Goal: Task Accomplishment & Management: Manage account settings

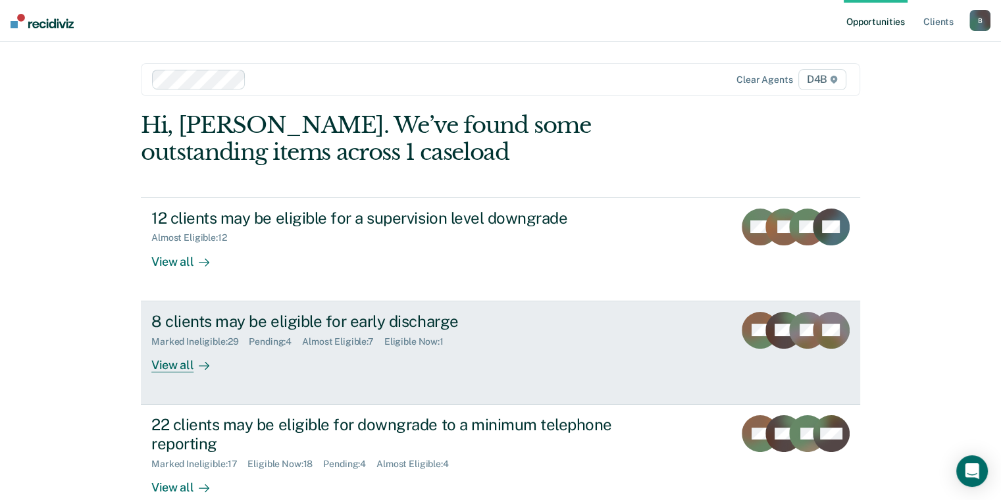
click at [184, 364] on div "View all" at bounding box center [188, 360] width 74 height 26
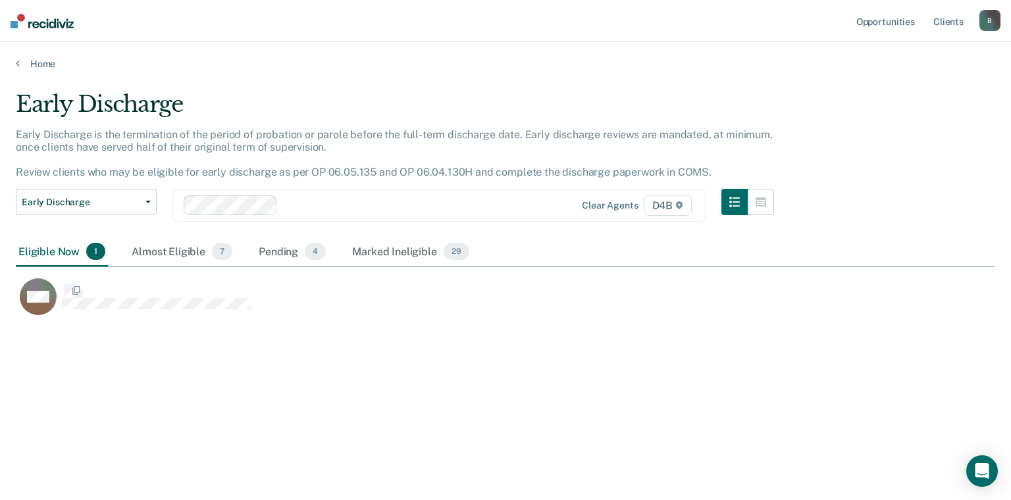
scroll to position [300, 969]
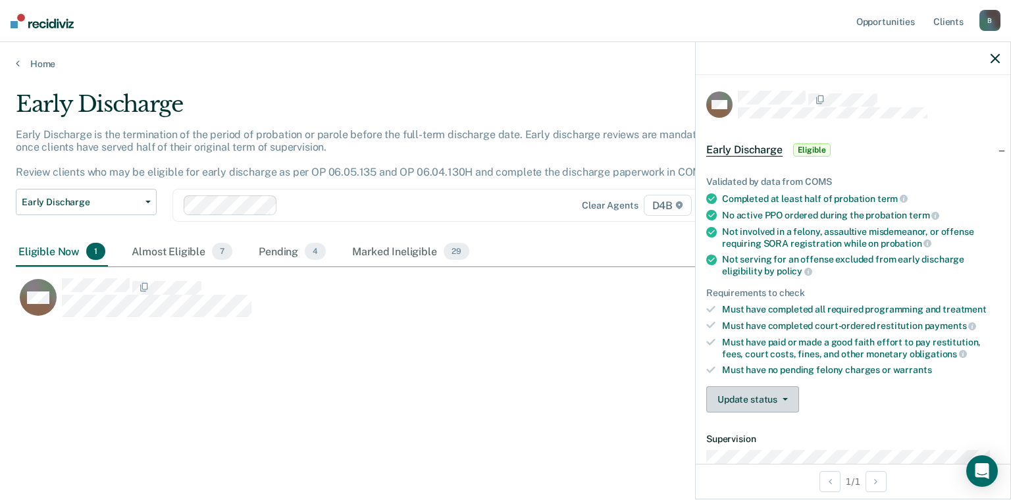
click at [723, 398] on button "Update status" at bounding box center [752, 399] width 93 height 26
click at [741, 447] on button "Mark Ineligible" at bounding box center [769, 452] width 127 height 21
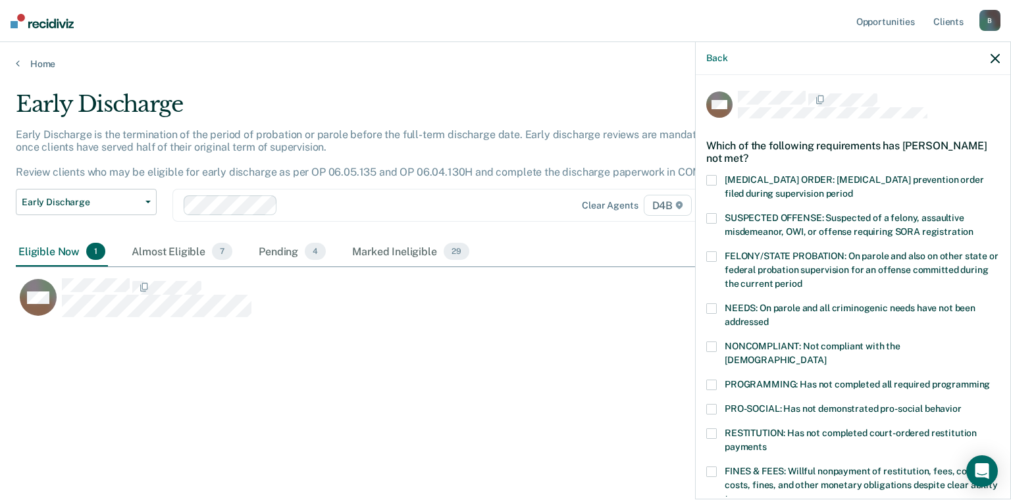
click at [719, 467] on label "FINES & FEES: Willful nonpayment of restitution, fees, court costs, fines, and …" at bounding box center [853, 487] width 294 height 41
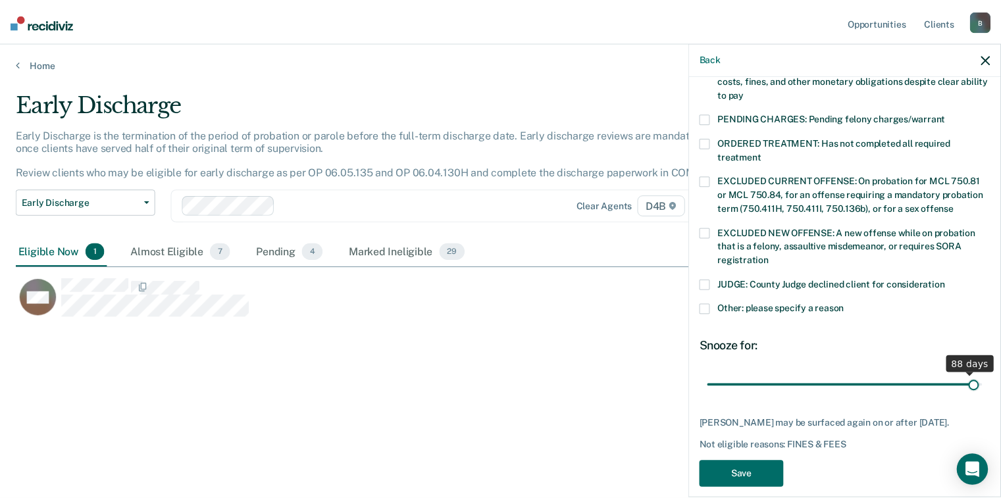
scroll to position [417, 0]
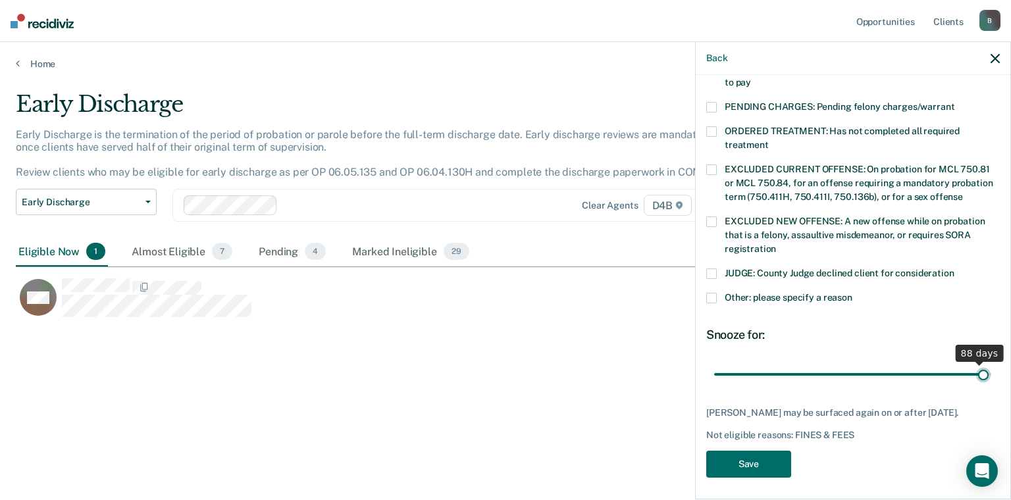
drag, startPoint x: 806, startPoint y: 359, endPoint x: 974, endPoint y: 371, distance: 168.2
type input "89"
click at [974, 371] on input "range" at bounding box center [853, 374] width 278 height 23
click at [751, 452] on button "Save" at bounding box center [748, 464] width 85 height 27
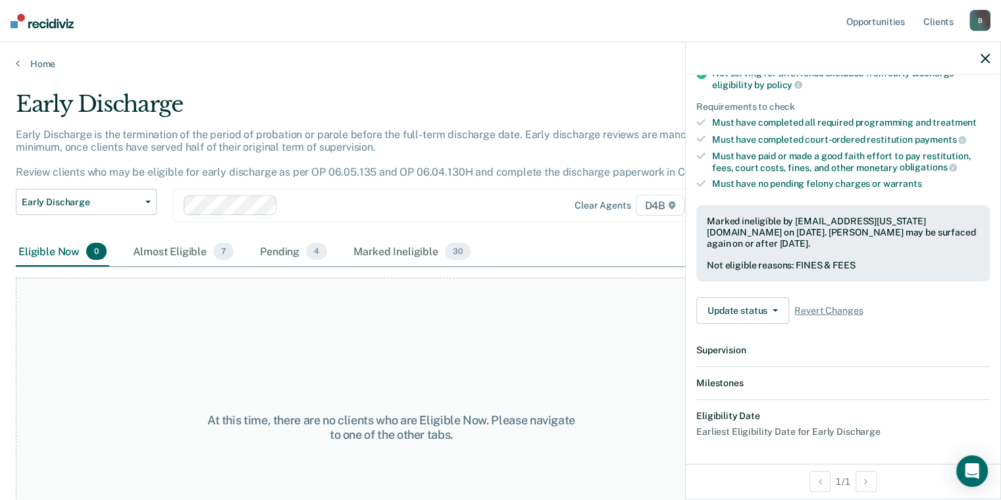
scroll to position [332, 0]
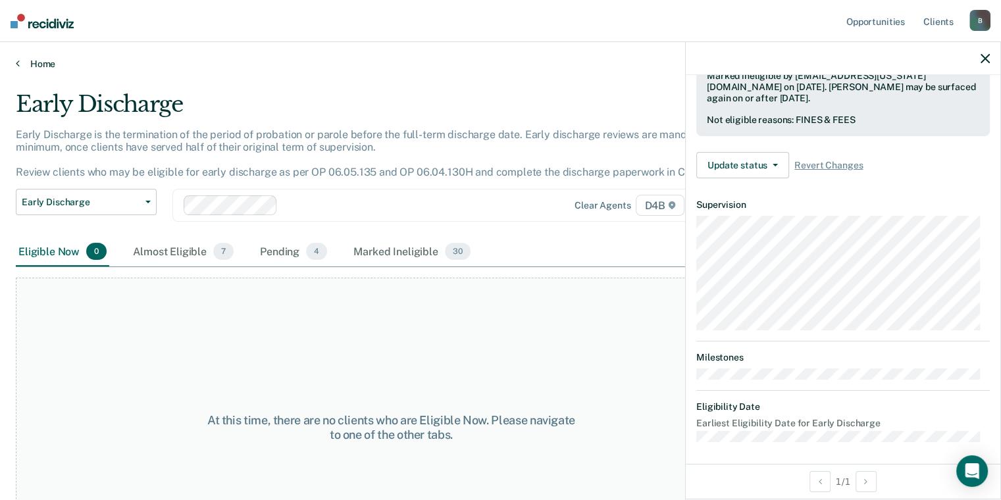
click at [18, 66] on icon at bounding box center [18, 63] width 4 height 11
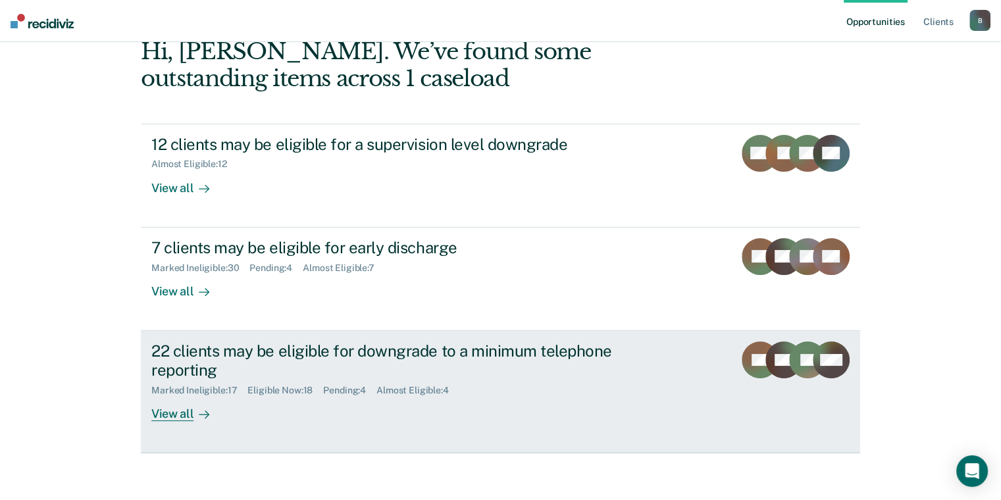
scroll to position [79, 0]
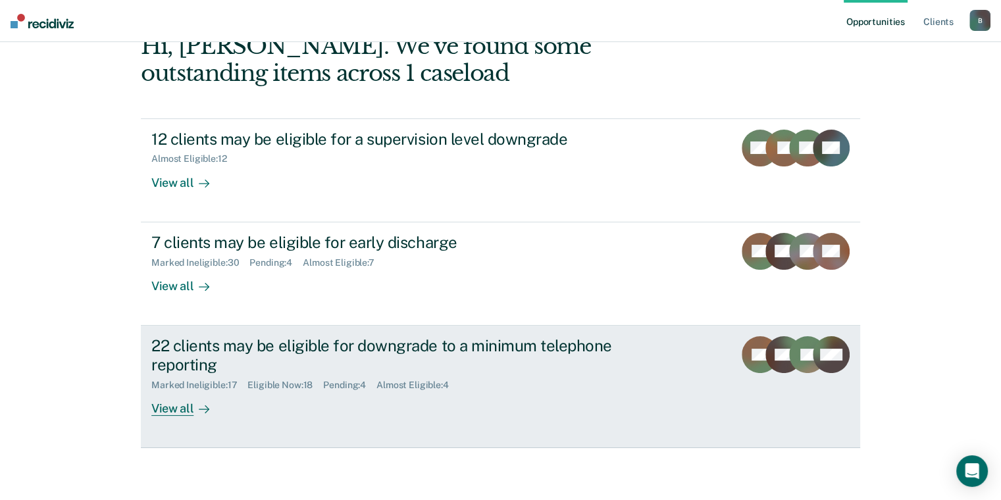
click at [165, 407] on div "View all" at bounding box center [188, 403] width 74 height 26
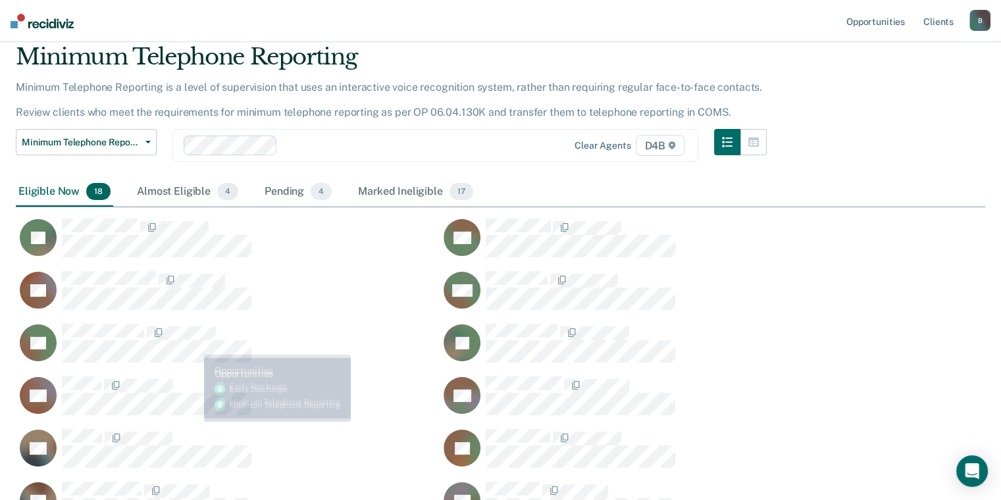
scroll to position [132, 0]
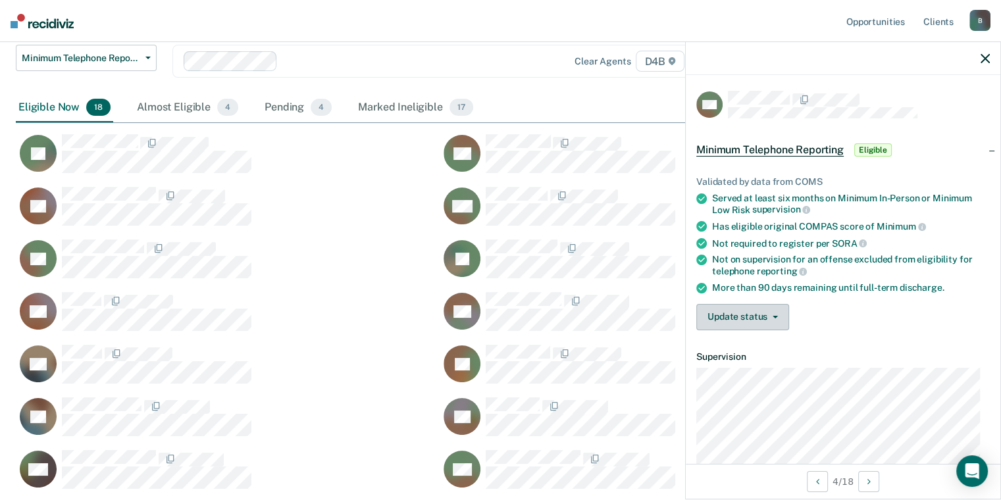
click at [773, 317] on button "Update status" at bounding box center [742, 317] width 93 height 26
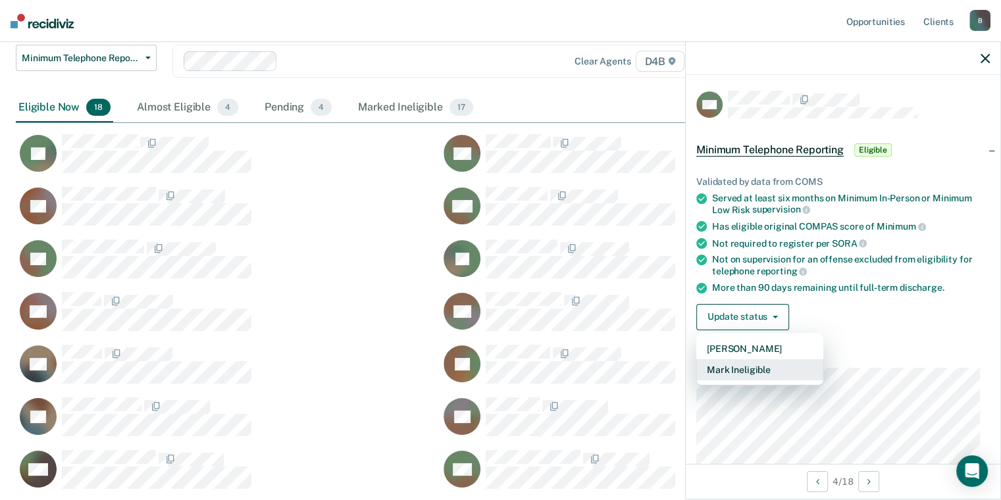
click at [759, 365] on button "Mark Ineligible" at bounding box center [759, 369] width 127 height 21
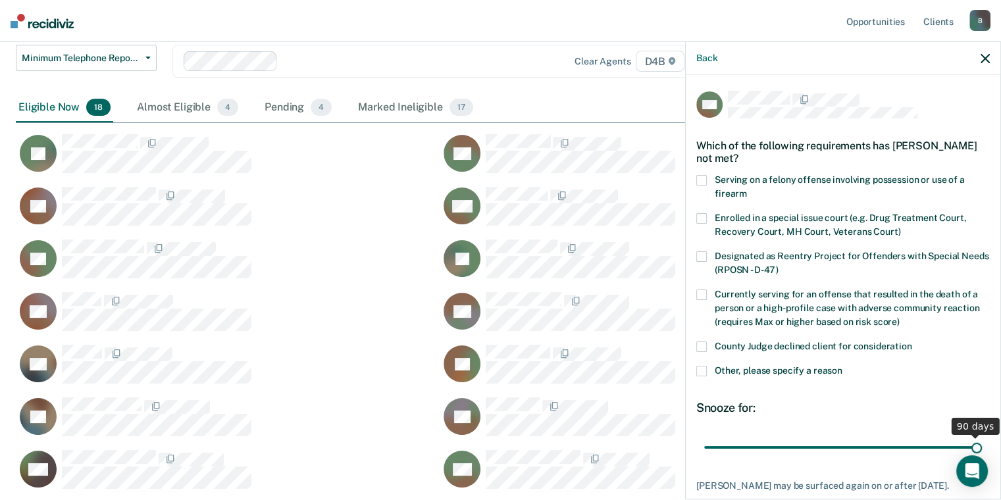
drag, startPoint x: 796, startPoint y: 448, endPoint x: 975, endPoint y: 458, distance: 180.0
type input "90"
click at [975, 458] on input "range" at bounding box center [843, 447] width 278 height 23
click at [701, 371] on span at bounding box center [701, 371] width 11 height 11
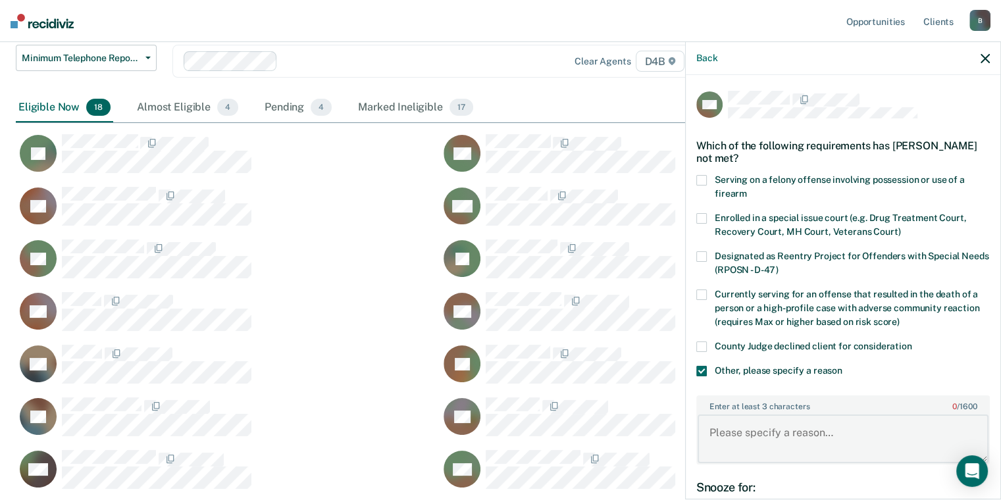
click at [741, 436] on textarea "Enter at least 3 characters 0 / 1600" at bounding box center [843, 439] width 291 height 49
click at [761, 436] on textarea "Warrant" at bounding box center [843, 439] width 291 height 49
paste textarea "59th DC"
click at [717, 432] on textarea "Warrant 59th DC" at bounding box center [843, 439] width 291 height 49
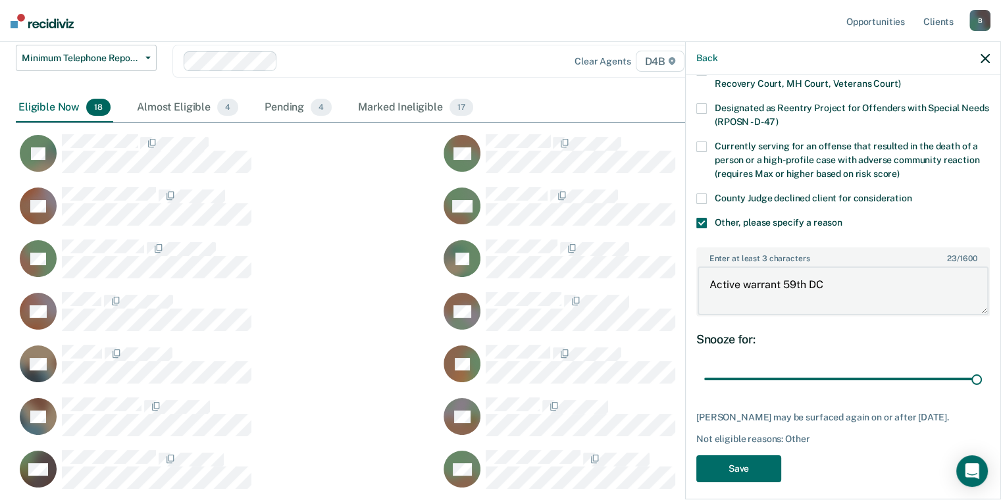
scroll to position [154, 0]
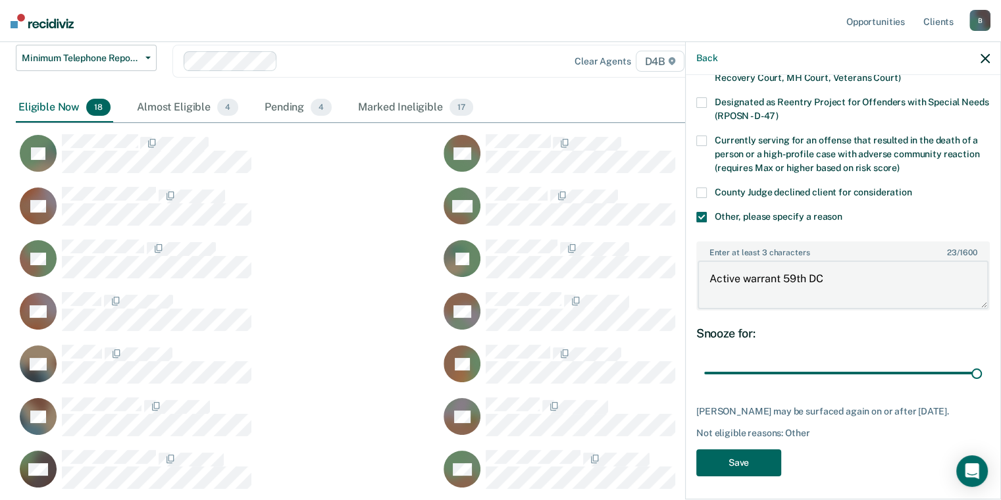
type textarea "Active warrant 59th DC"
click at [728, 452] on button "Save" at bounding box center [738, 462] width 85 height 27
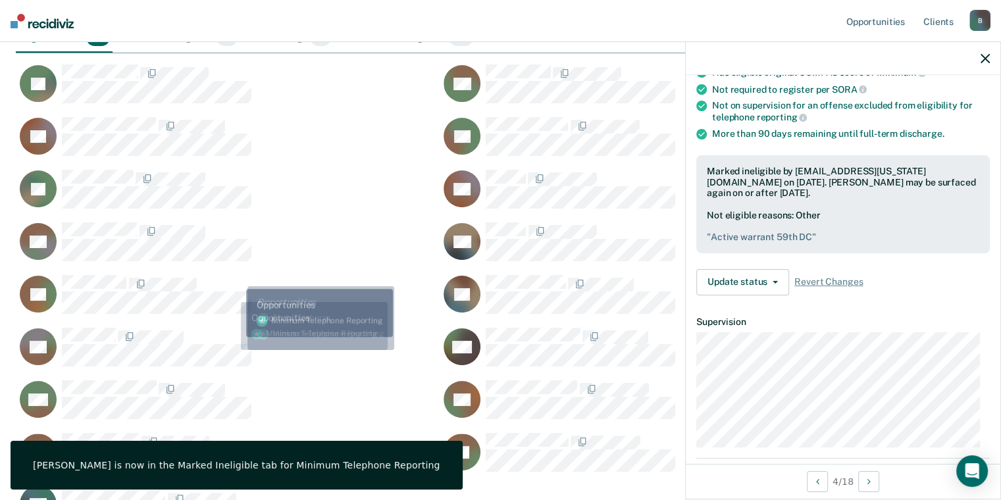
scroll to position [329, 0]
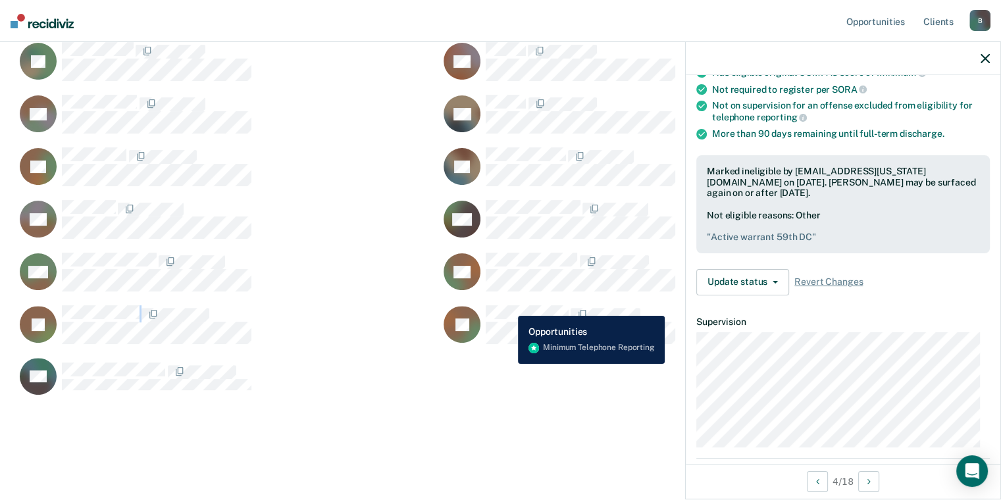
click at [507, 303] on div "TF ND TK RP LF PG KC GR CL AL BB RW MS AB JS JK AU" at bounding box center [440, 163] width 848 height 474
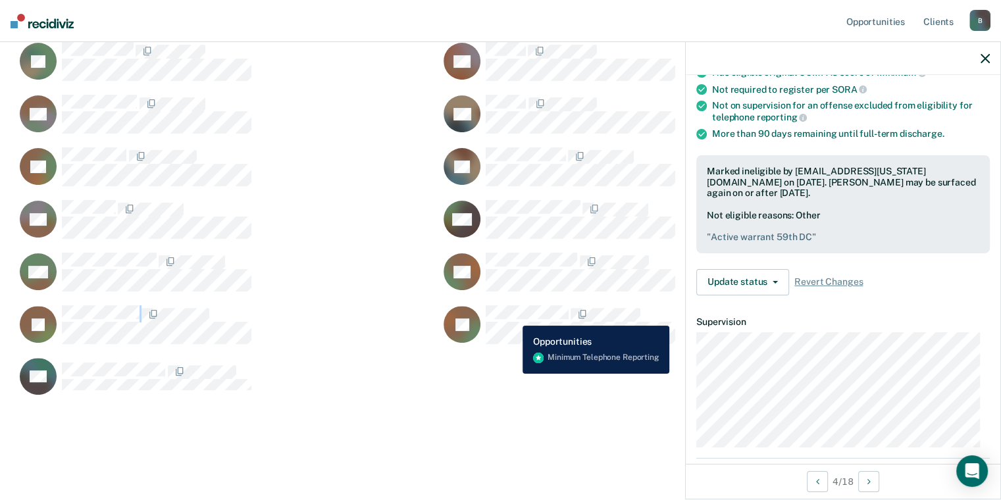
scroll to position [153, 0]
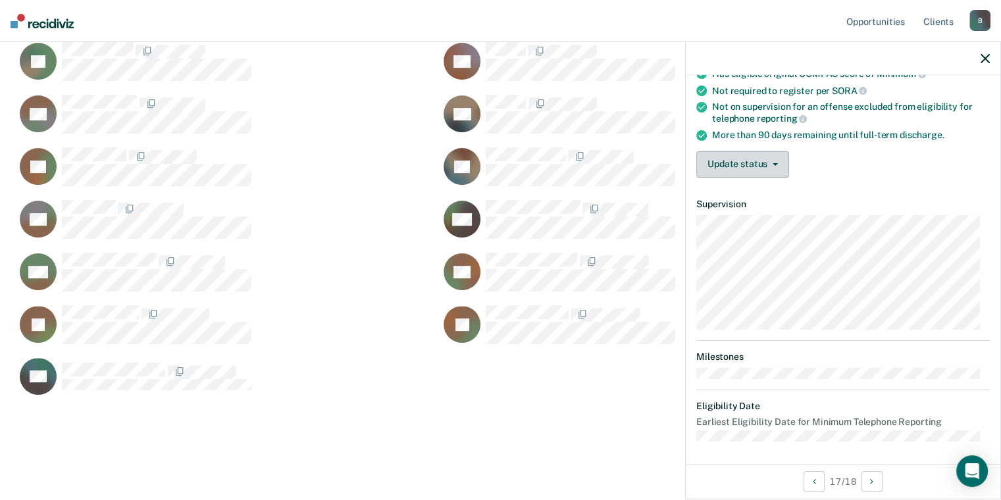
click at [736, 168] on button "Update status" at bounding box center [742, 164] width 93 height 26
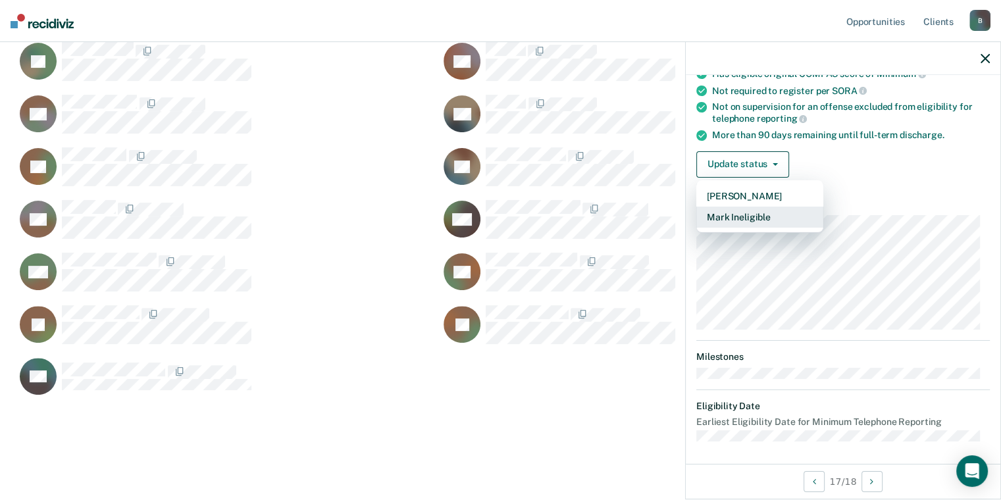
click at [754, 217] on button "Mark Ineligible" at bounding box center [759, 217] width 127 height 21
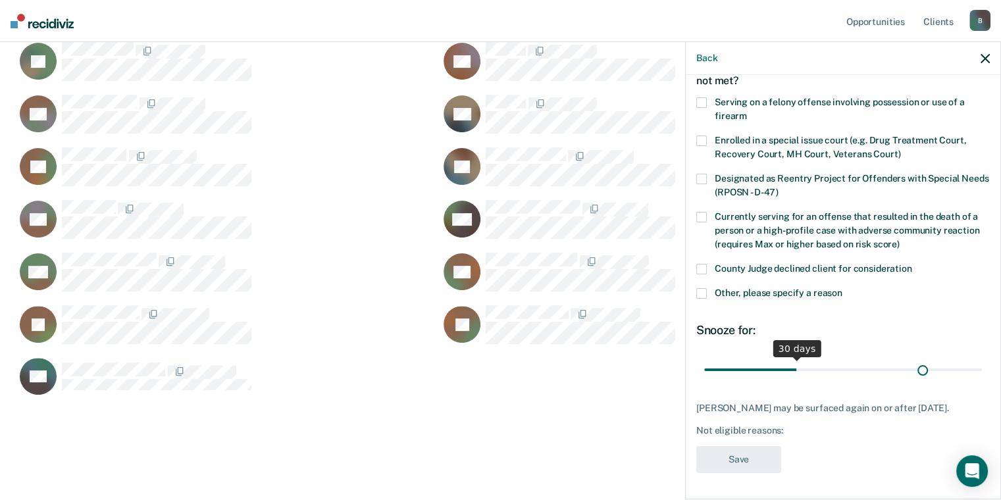
scroll to position [87, 0]
drag, startPoint x: 791, startPoint y: 359, endPoint x: 982, endPoint y: 363, distance: 190.9
type input "90"
click at [982, 363] on input "range" at bounding box center [843, 370] width 278 height 23
click at [701, 288] on label "Other, please specify a reason" at bounding box center [843, 295] width 294 height 14
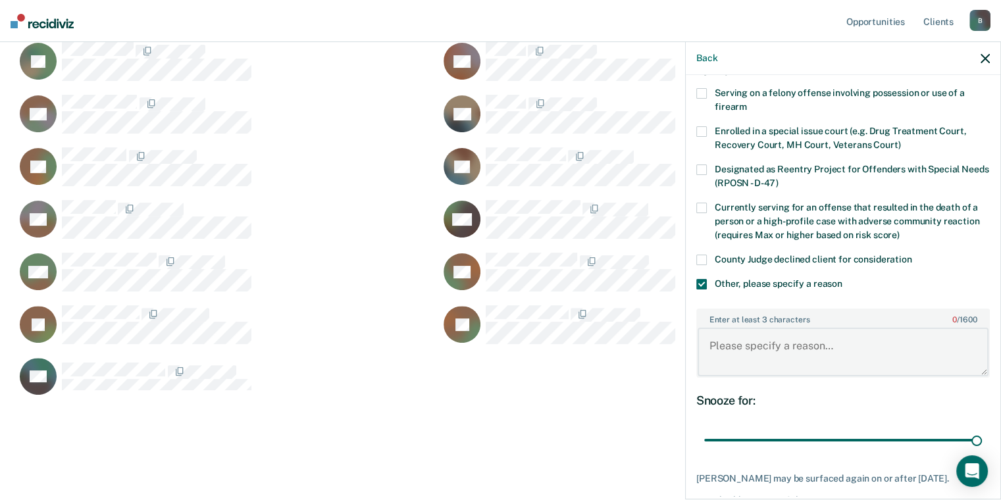
click at [751, 350] on textarea "Enter at least 3 characters 0 / 1600" at bounding box center [843, 352] width 291 height 49
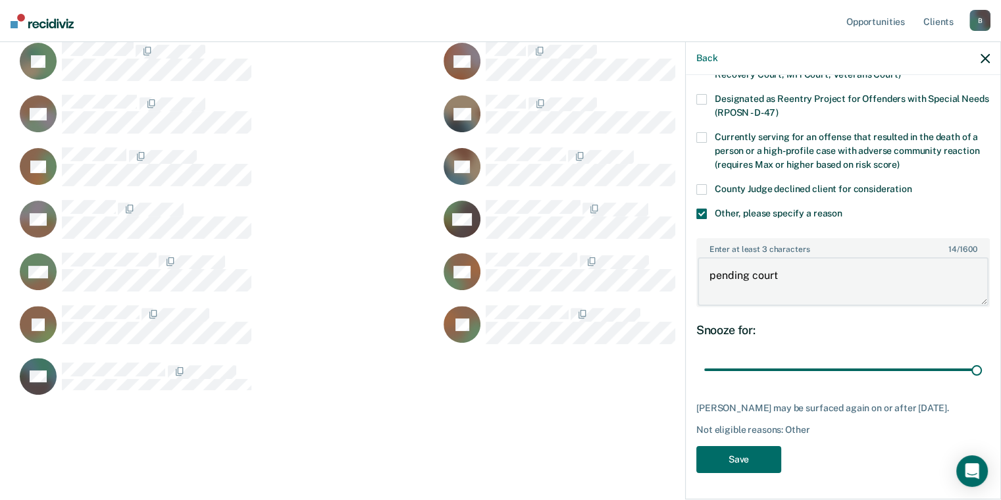
scroll to position [165, 0]
type textarea "pending court"
click at [746, 456] on button "Save" at bounding box center [738, 459] width 85 height 27
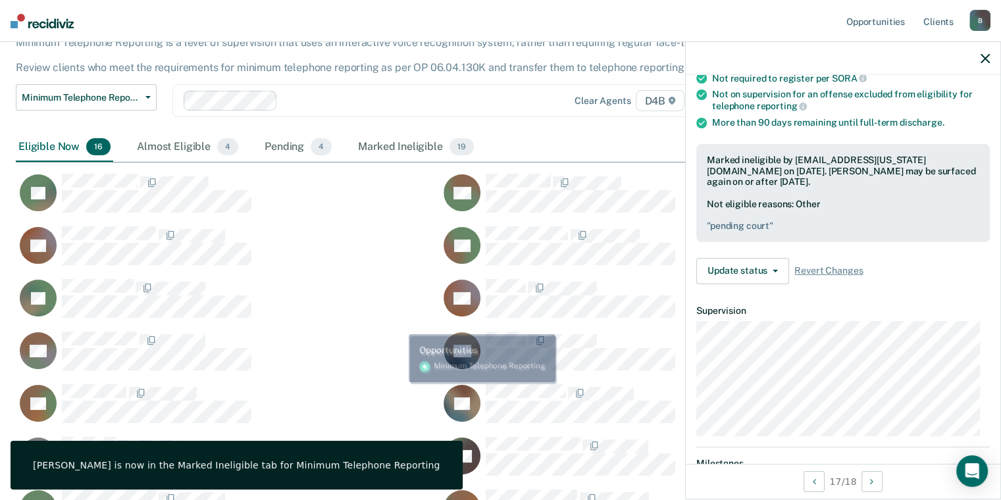
scroll to position [82, 0]
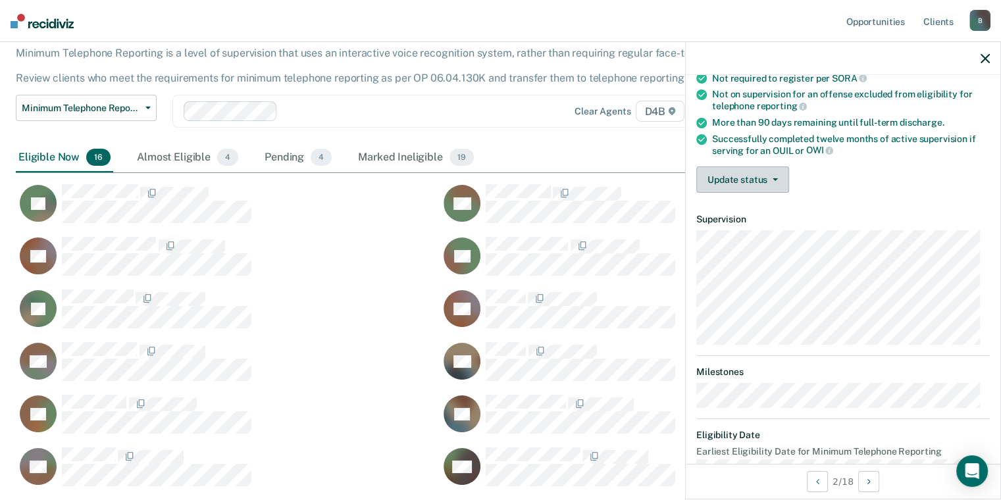
click at [733, 172] on button "Update status" at bounding box center [742, 180] width 93 height 26
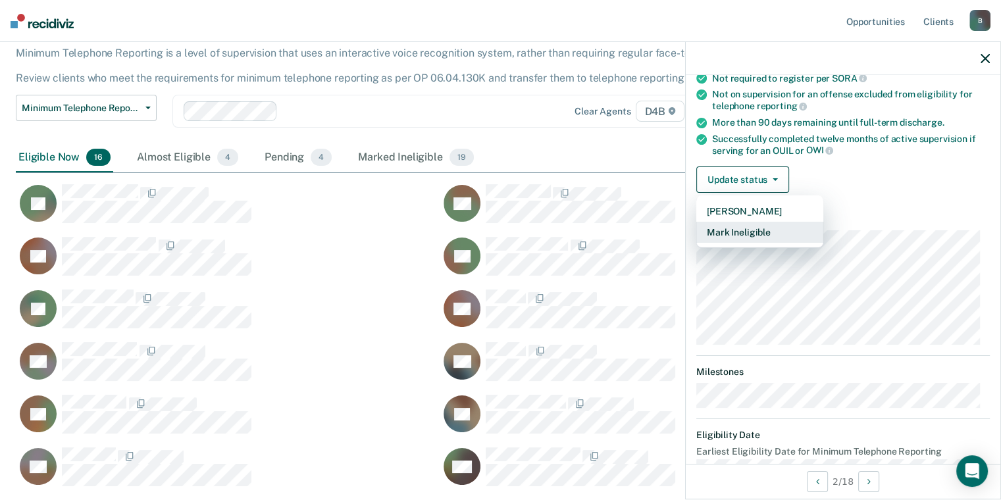
click at [782, 231] on button "Mark Ineligible" at bounding box center [759, 232] width 127 height 21
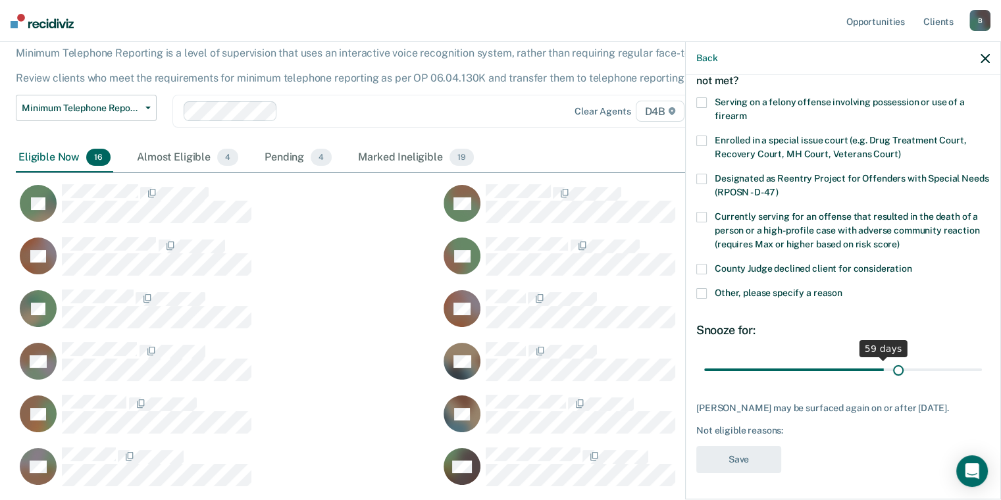
scroll to position [76, 0]
drag, startPoint x: 796, startPoint y: 361, endPoint x: 984, endPoint y: 372, distance: 187.9
type input "90"
click at [982, 372] on input "range" at bounding box center [843, 371] width 278 height 23
click at [700, 290] on span at bounding box center [701, 295] width 11 height 11
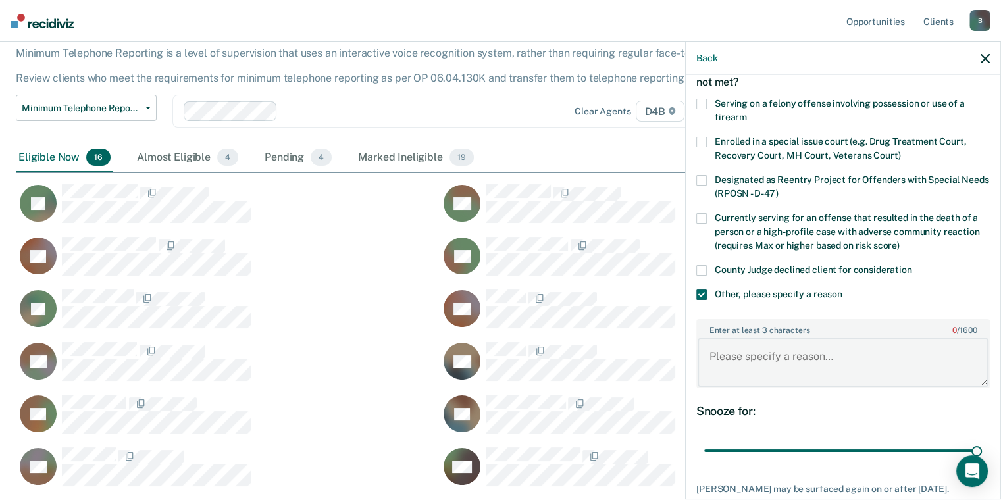
click at [743, 363] on textarea "Enter at least 3 characters 0 / 1600" at bounding box center [843, 362] width 291 height 49
paste textarea "supervision expiration date is [DATE]"
click at [942, 358] on textarea "supervision expiration date is [DATE]" at bounding box center [843, 362] width 291 height 49
paste textarea "Ottawa Co. def owed $1271 in court cost"
click at [711, 355] on textarea "supervision expiration date is [DATE] Ottawa Co. def owed $1271 in court cost" at bounding box center [843, 362] width 291 height 49
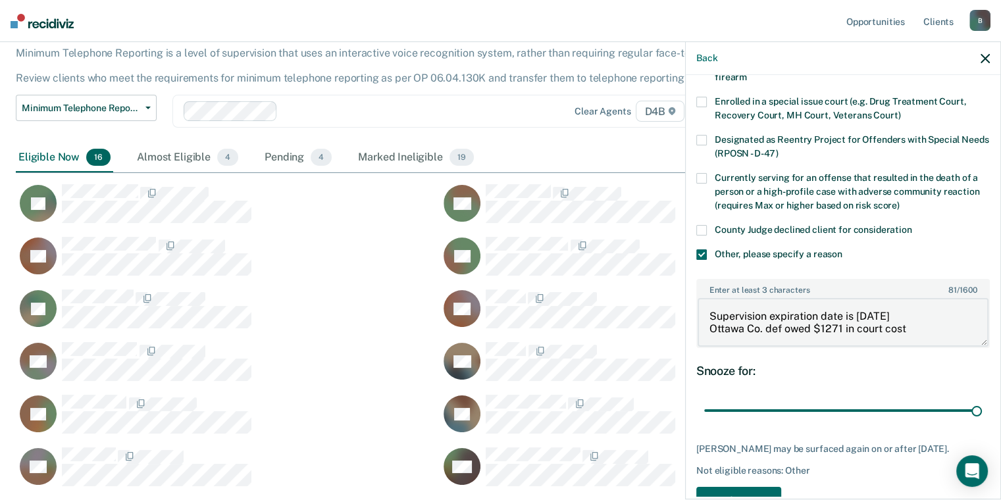
scroll to position [154, 0]
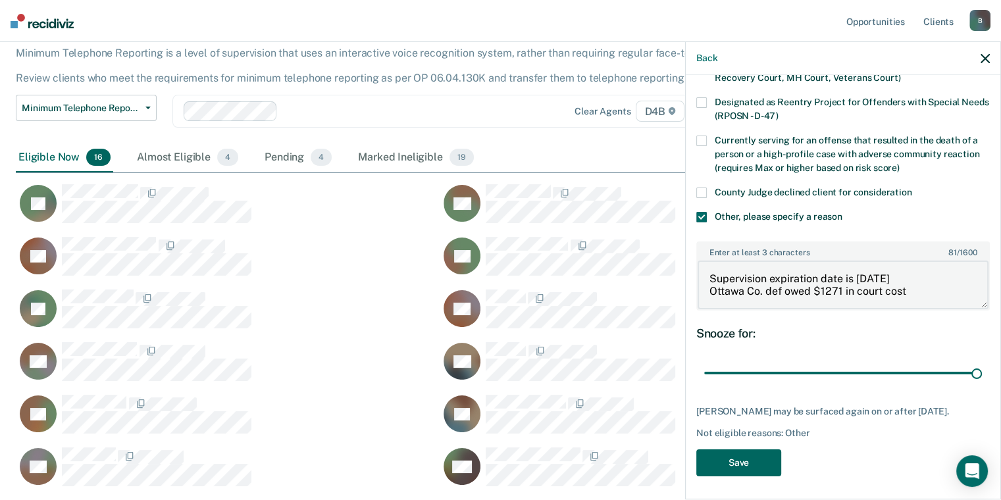
type textarea "Supervision expiration date is [DATE] Ottawa Co. def owed $1271 in court cost"
click at [763, 461] on button "Save" at bounding box center [738, 462] width 85 height 27
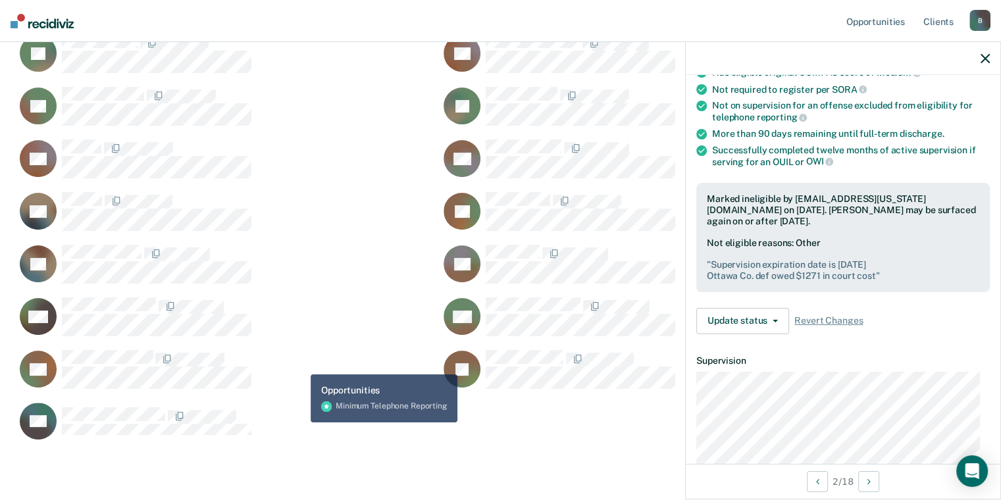
scroll to position [147, 0]
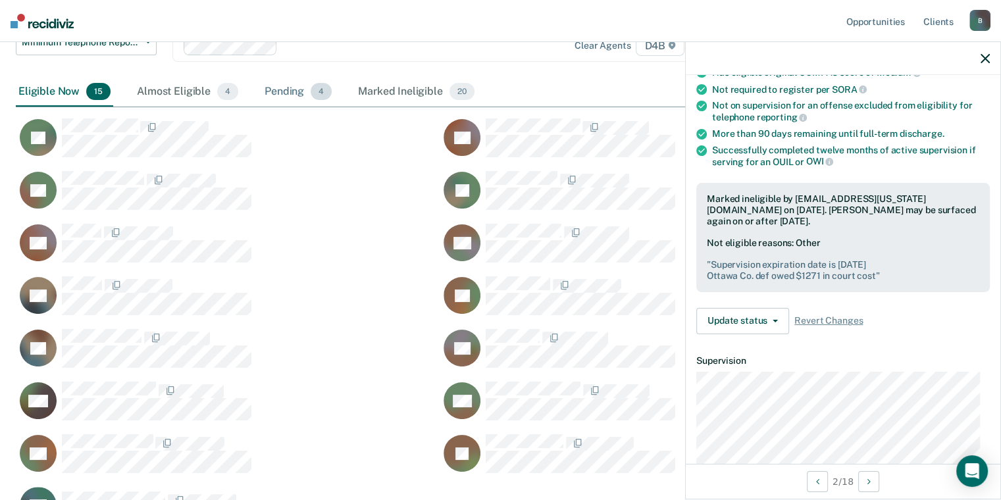
click at [280, 89] on div "Pending 4" at bounding box center [298, 92] width 72 height 29
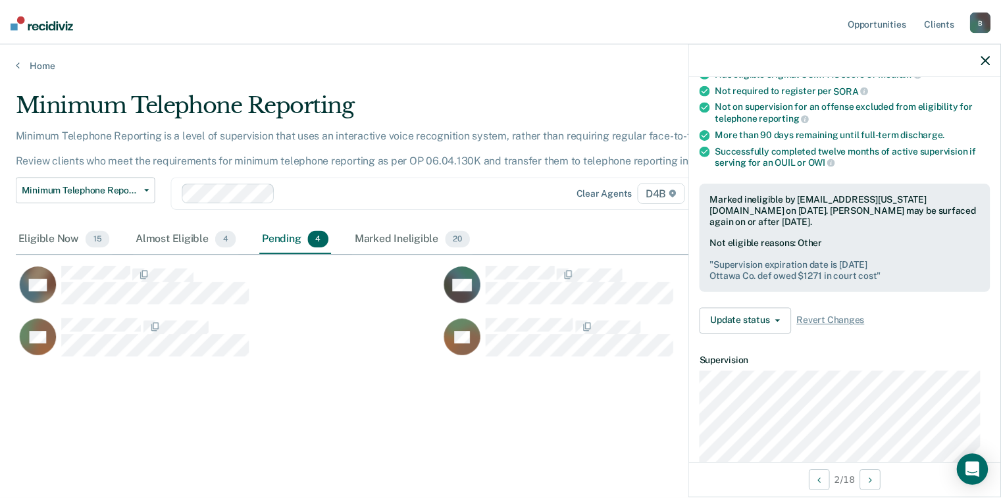
scroll to position [11, 11]
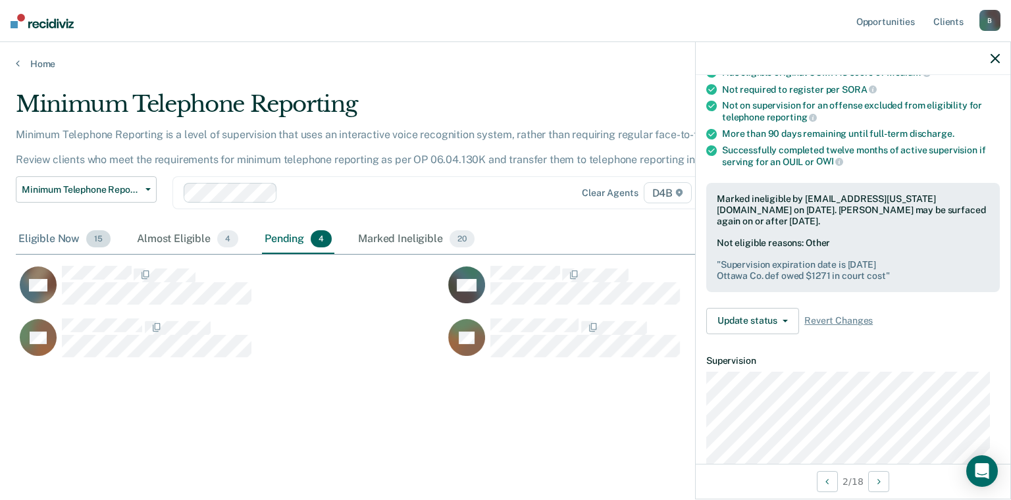
click at [61, 240] on div "Eligible Now 15" at bounding box center [64, 239] width 97 height 29
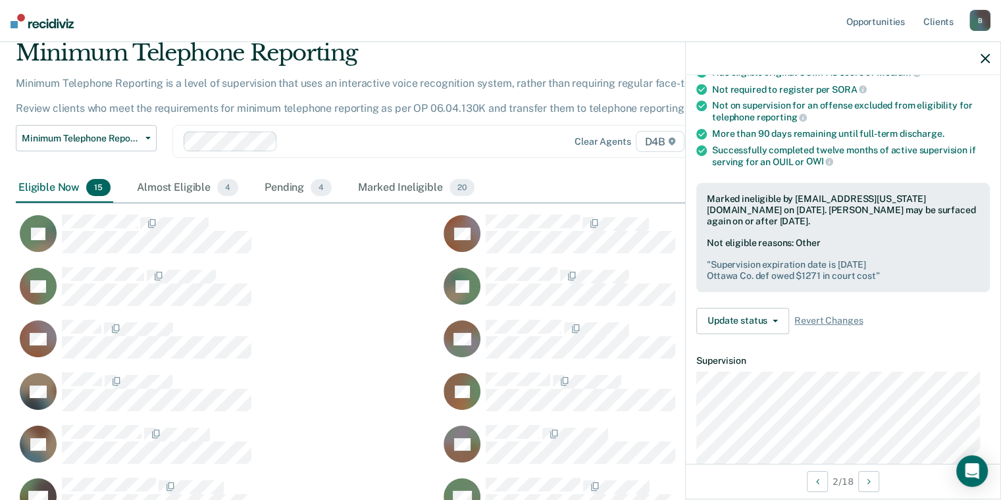
scroll to position [263, 0]
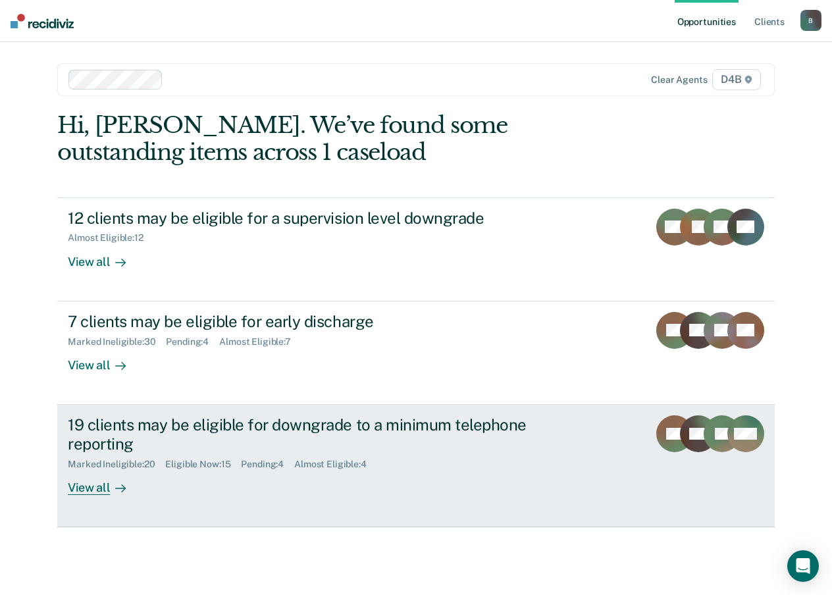
click at [106, 487] on div "View all" at bounding box center [105, 482] width 74 height 26
